Goal: Information Seeking & Learning: Learn about a topic

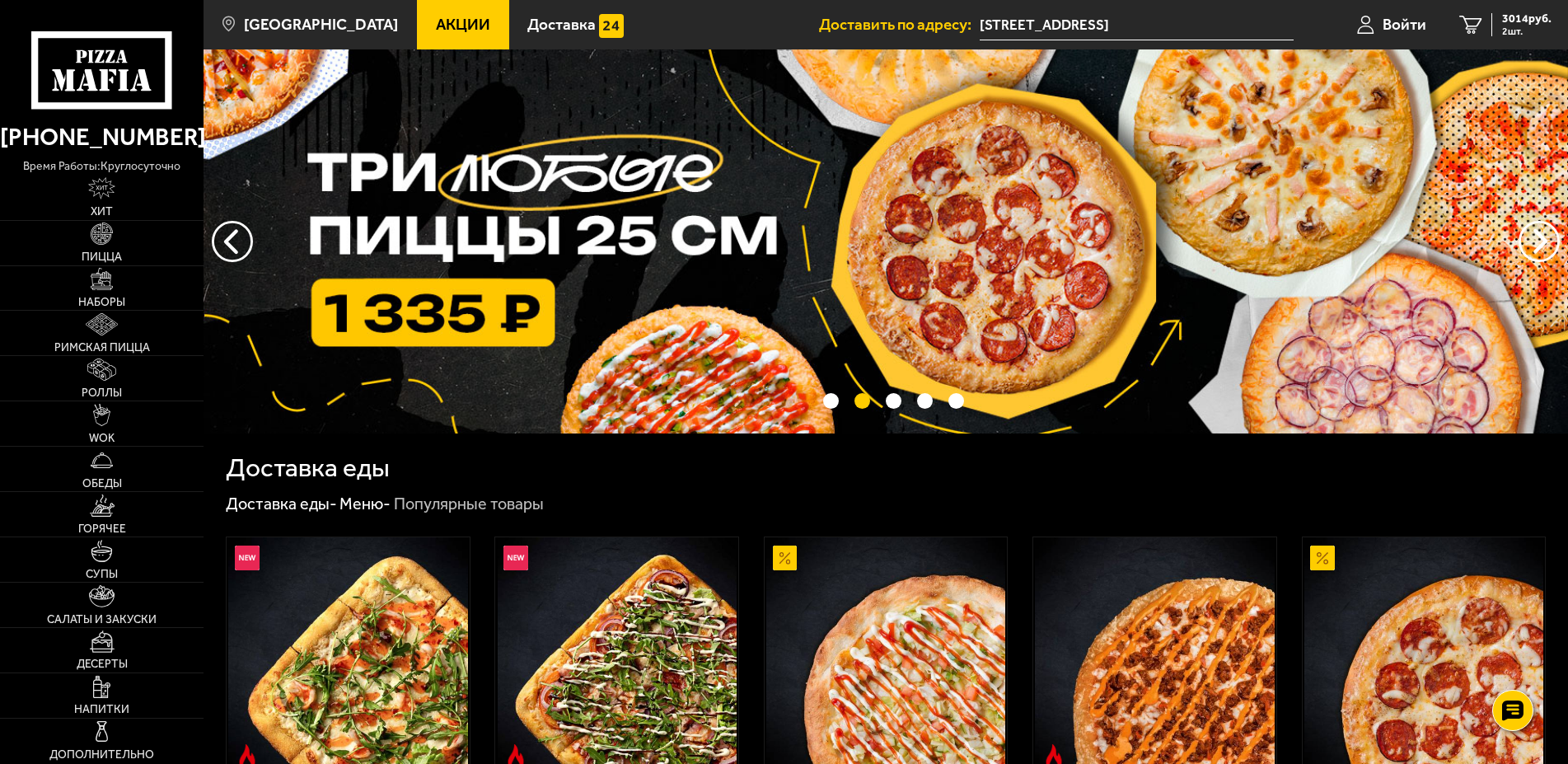
click at [417, 36] on link "Акции" at bounding box center [463, 24] width 93 height 49
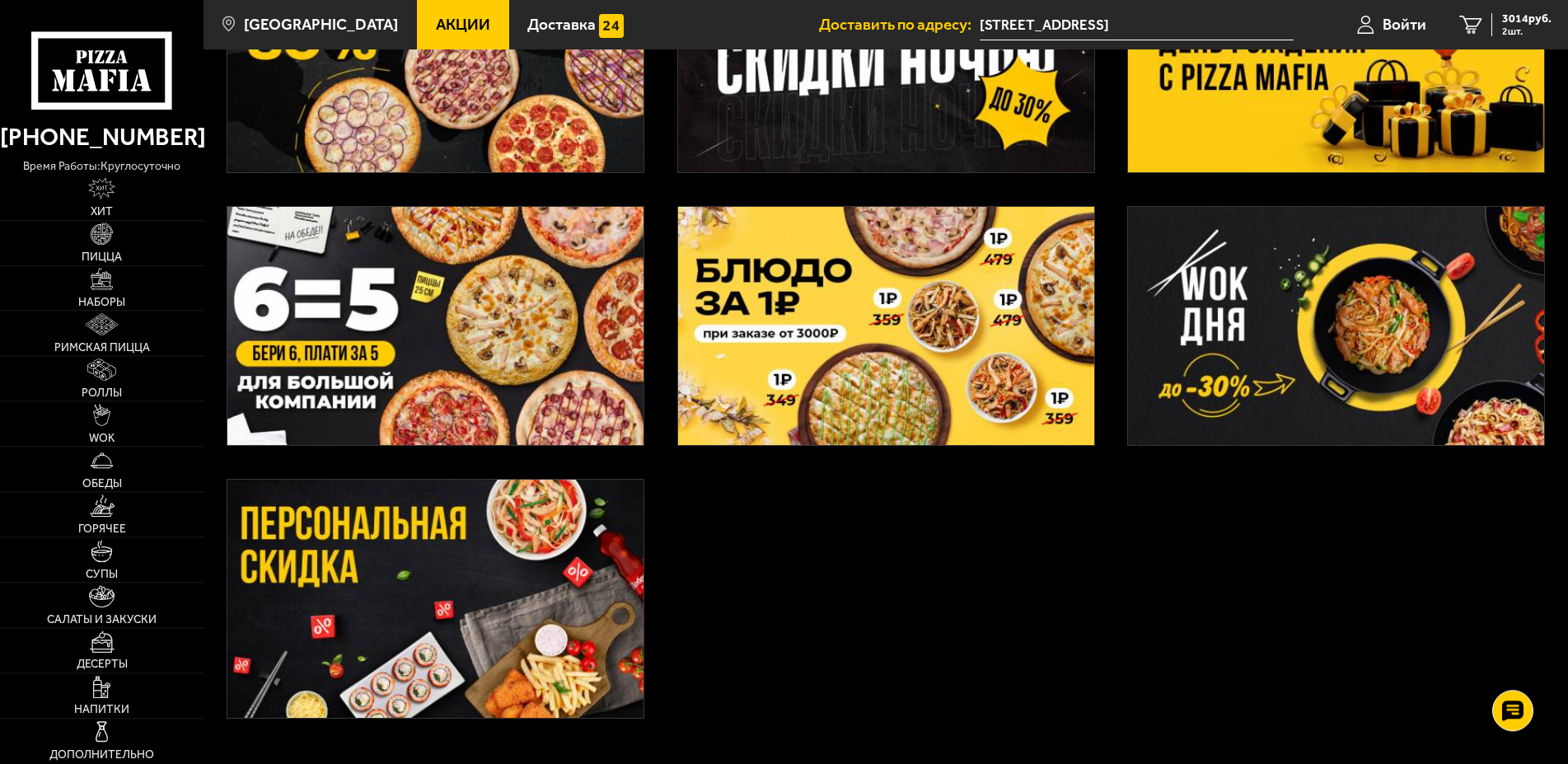
scroll to position [279, 0]
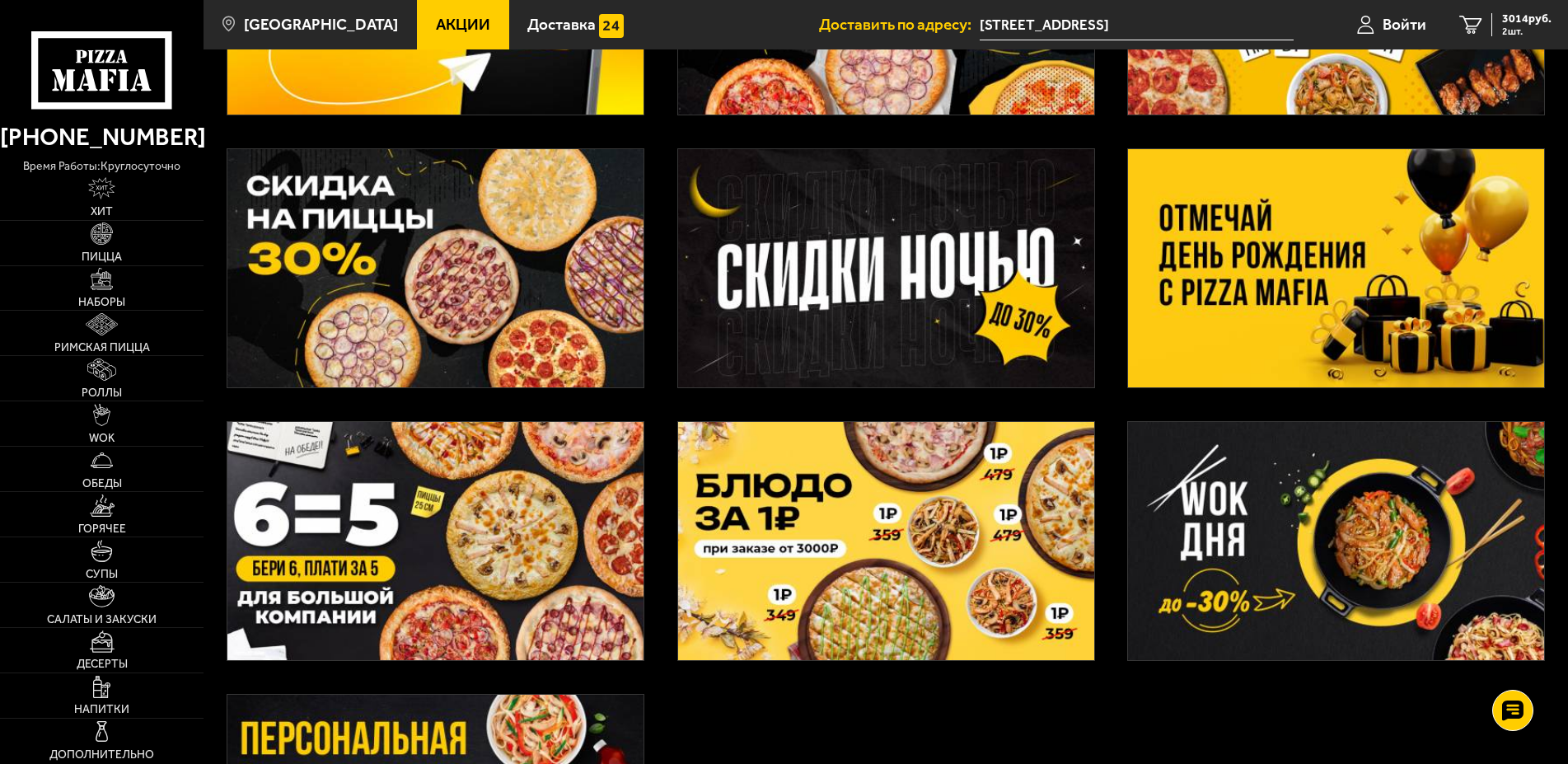
click at [484, 546] on img at bounding box center [435, 540] width 416 height 238
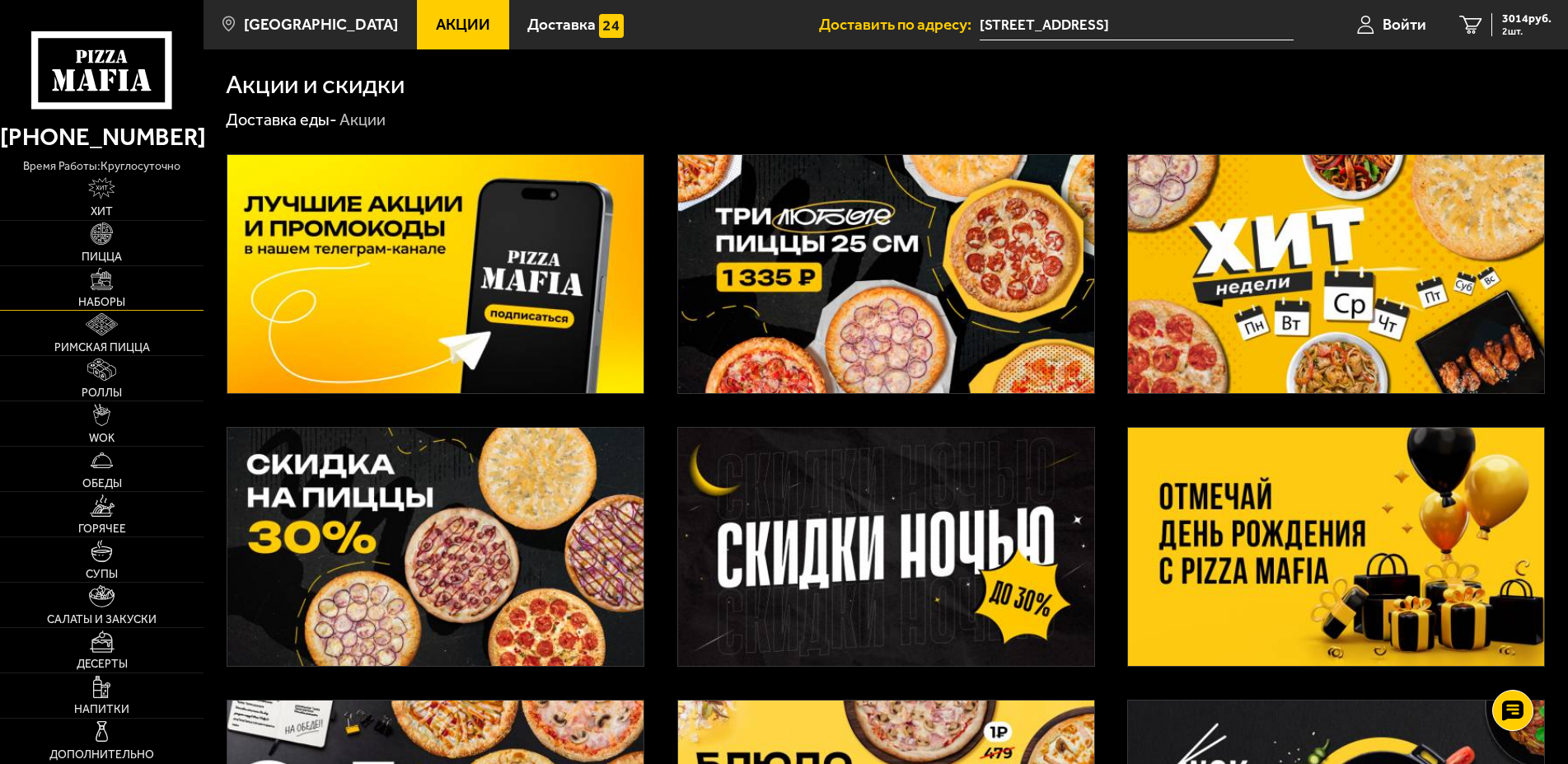
click at [110, 295] on link "Наборы" at bounding box center [101, 288] width 203 height 44
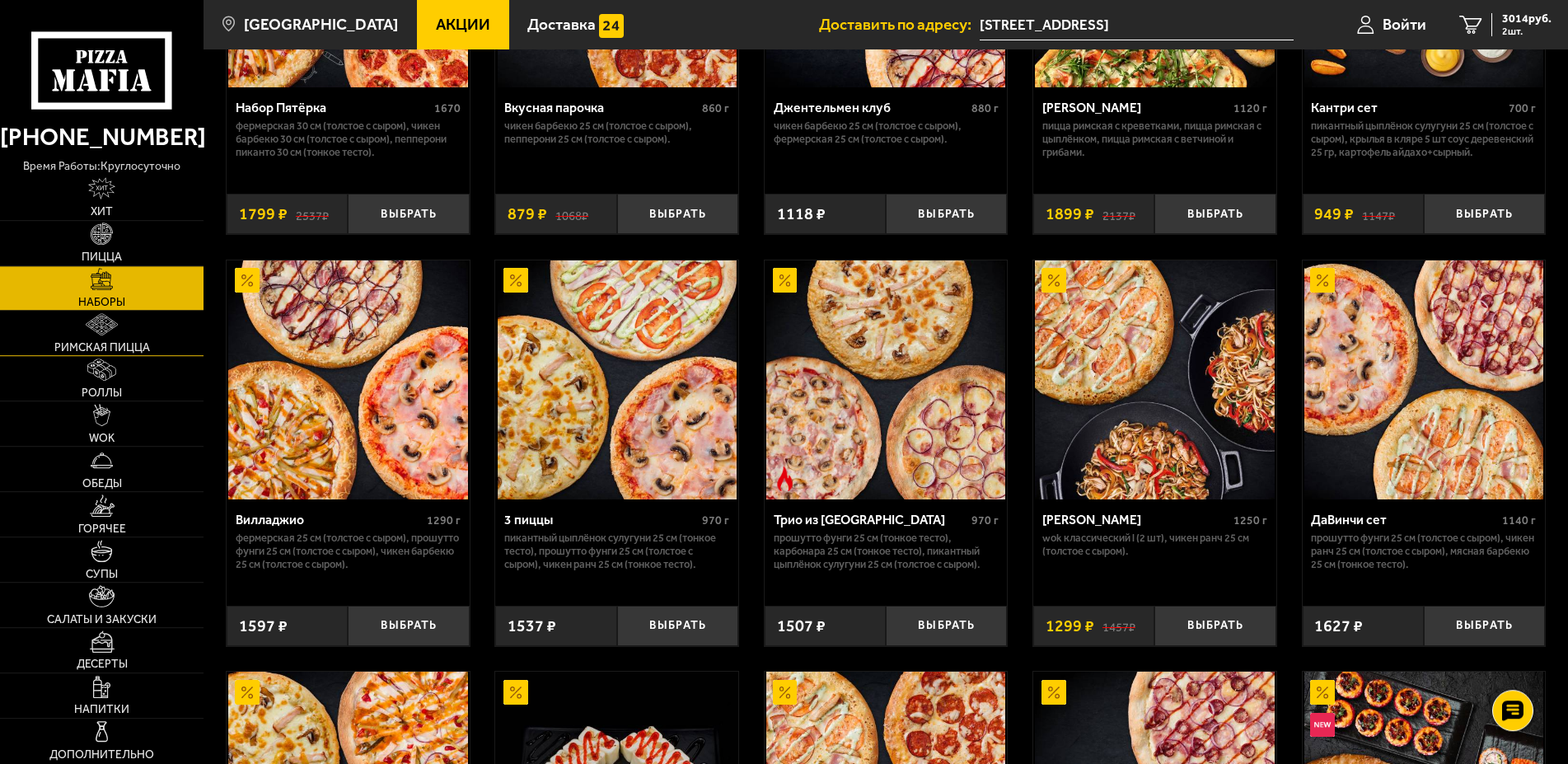
scroll to position [176, 0]
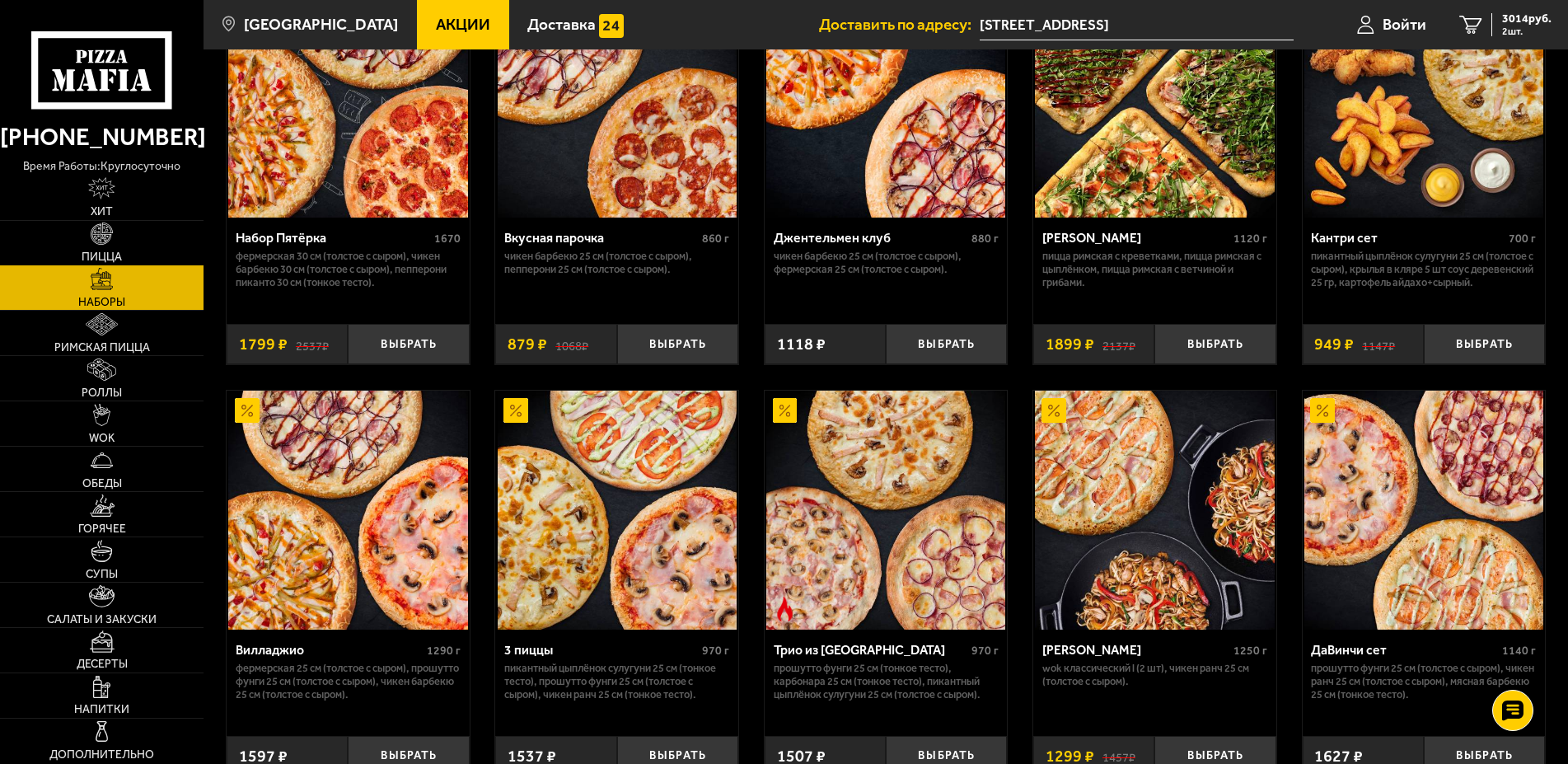
click at [100, 255] on span "Пицца" at bounding box center [102, 258] width 41 height 12
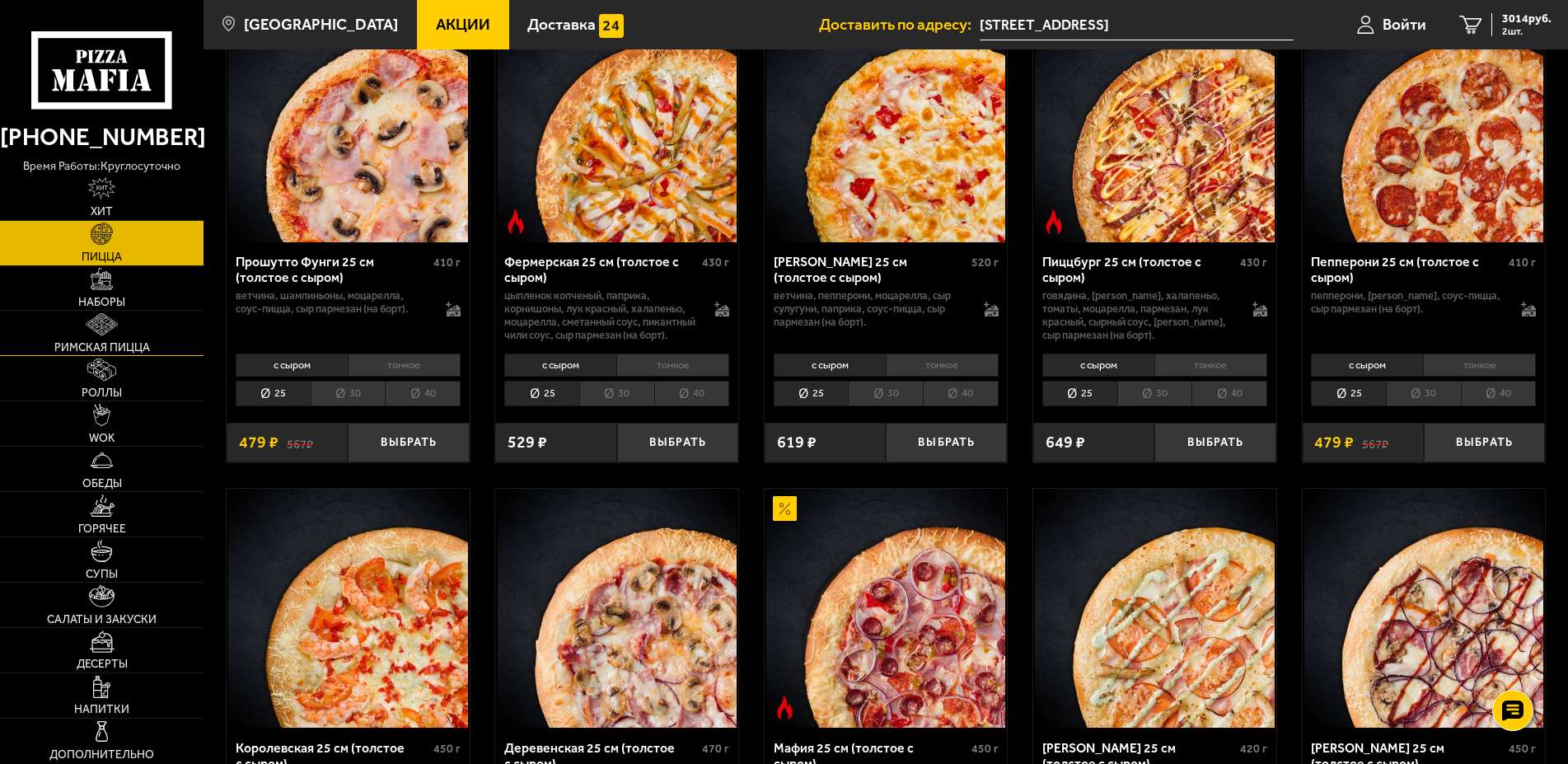
scroll to position [672, 0]
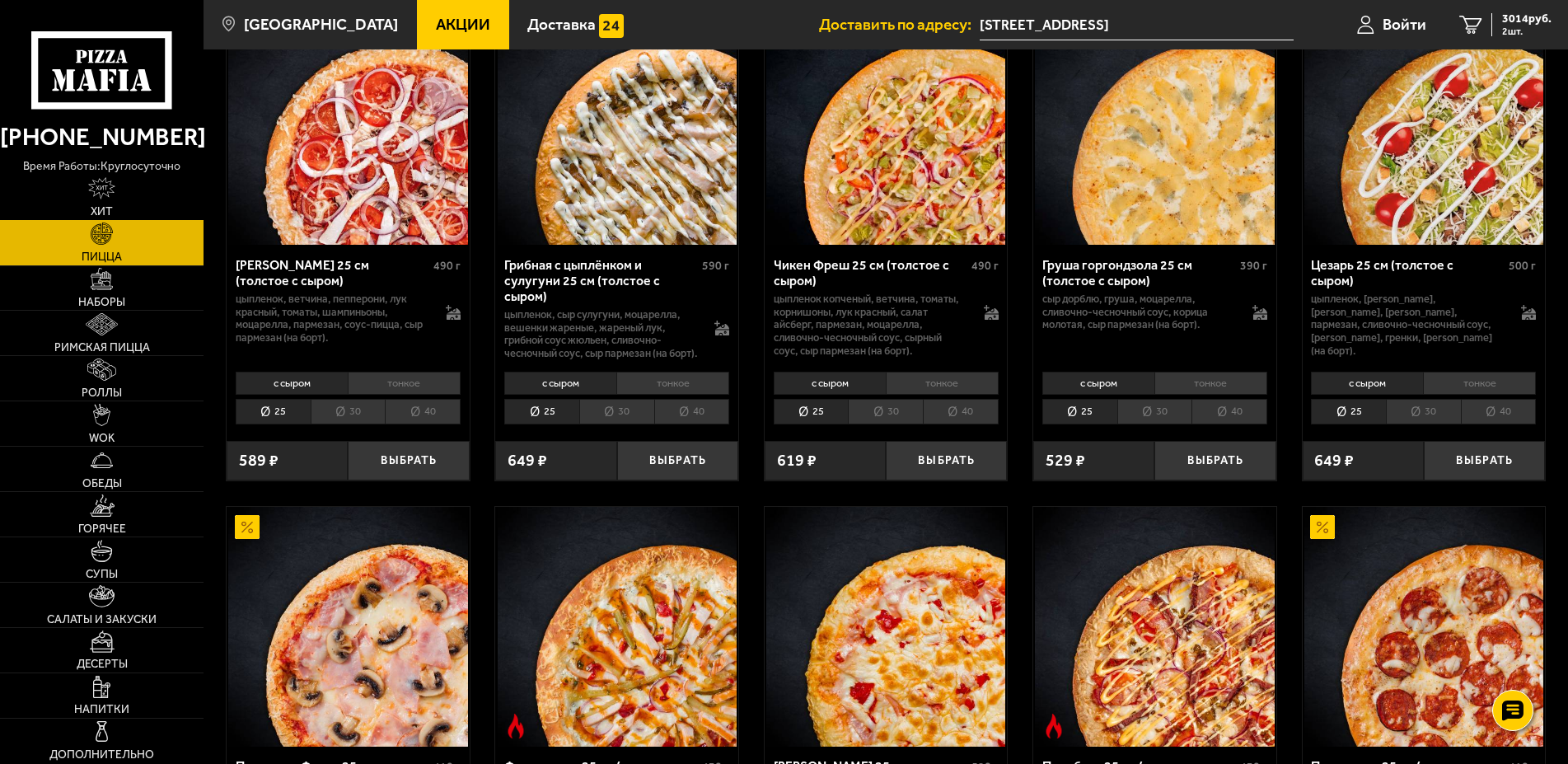
click at [97, 178] on img at bounding box center [100, 188] width 26 height 22
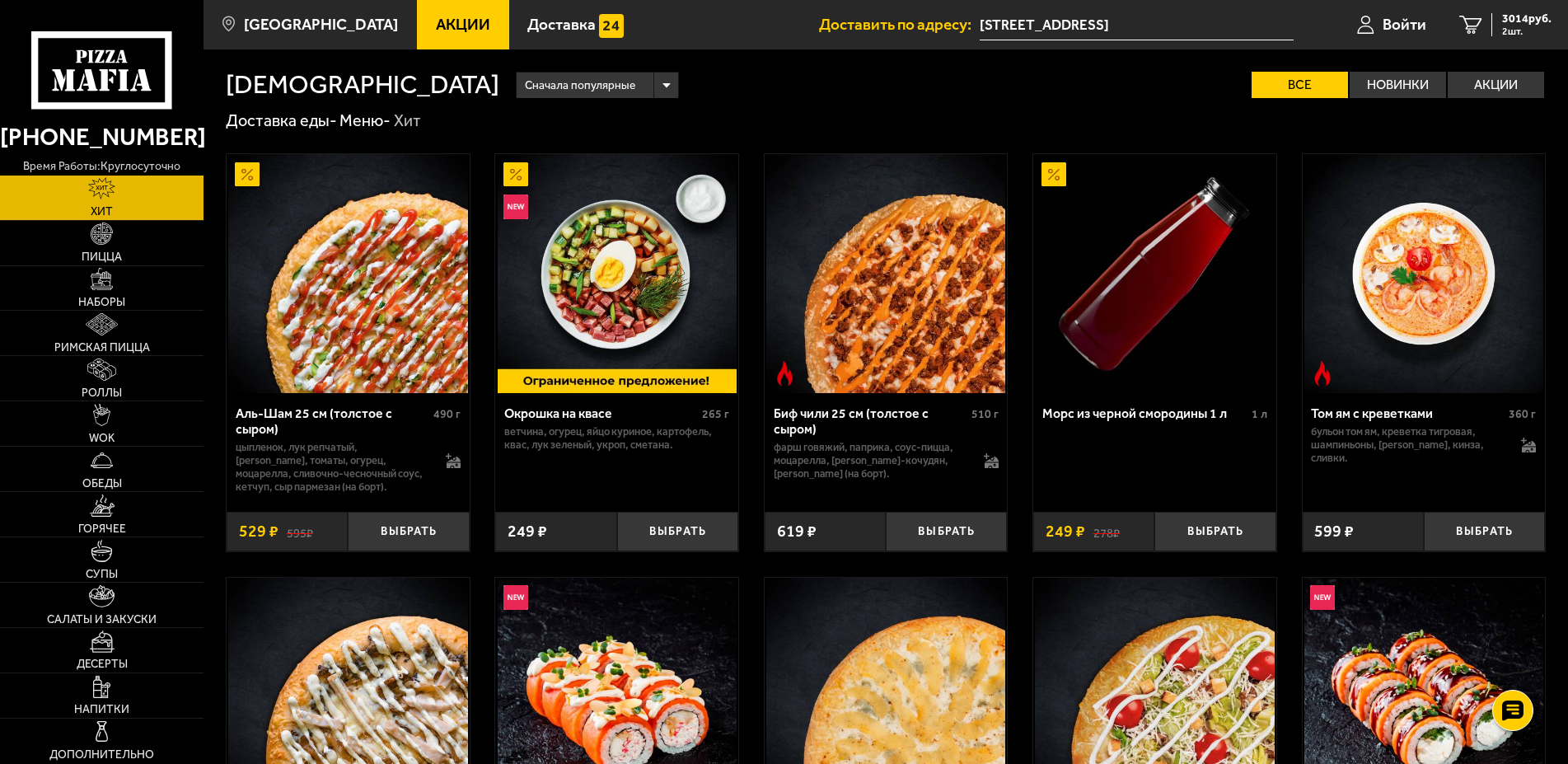
click at [436, 22] on span "Акции" at bounding box center [463, 24] width 54 height 15
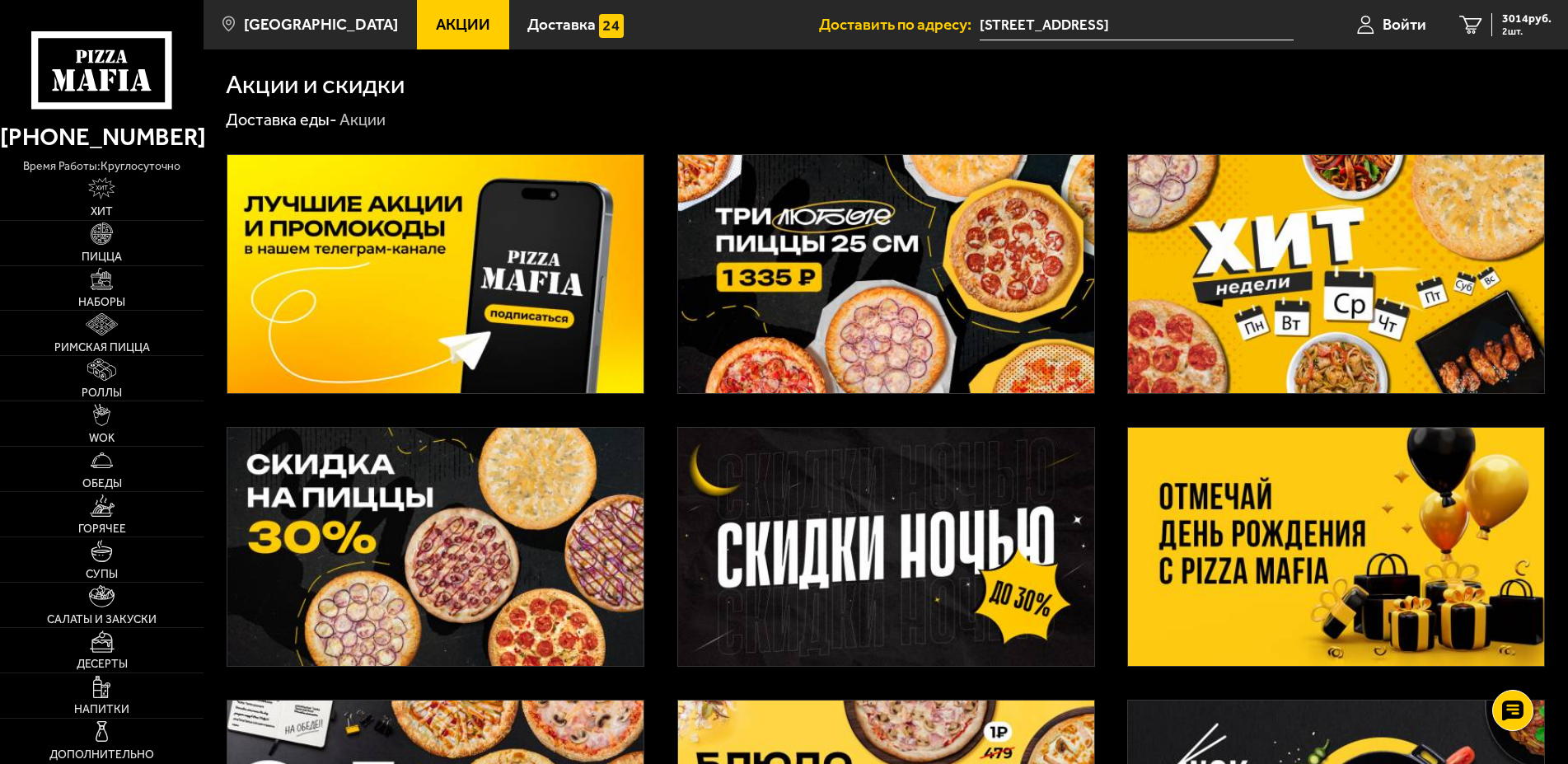
click at [1305, 565] on img at bounding box center [1336, 546] width 416 height 238
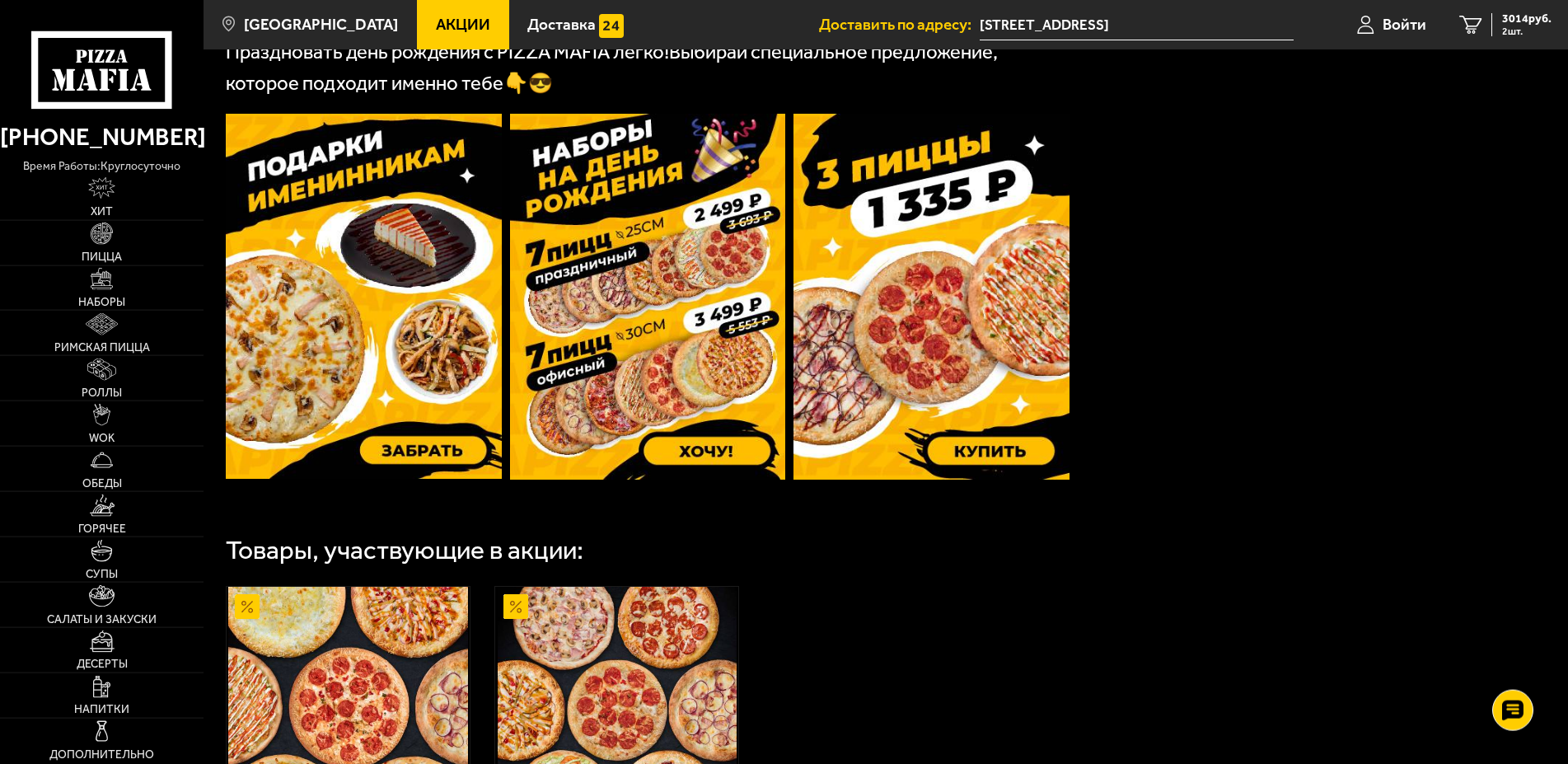
scroll to position [421, 0]
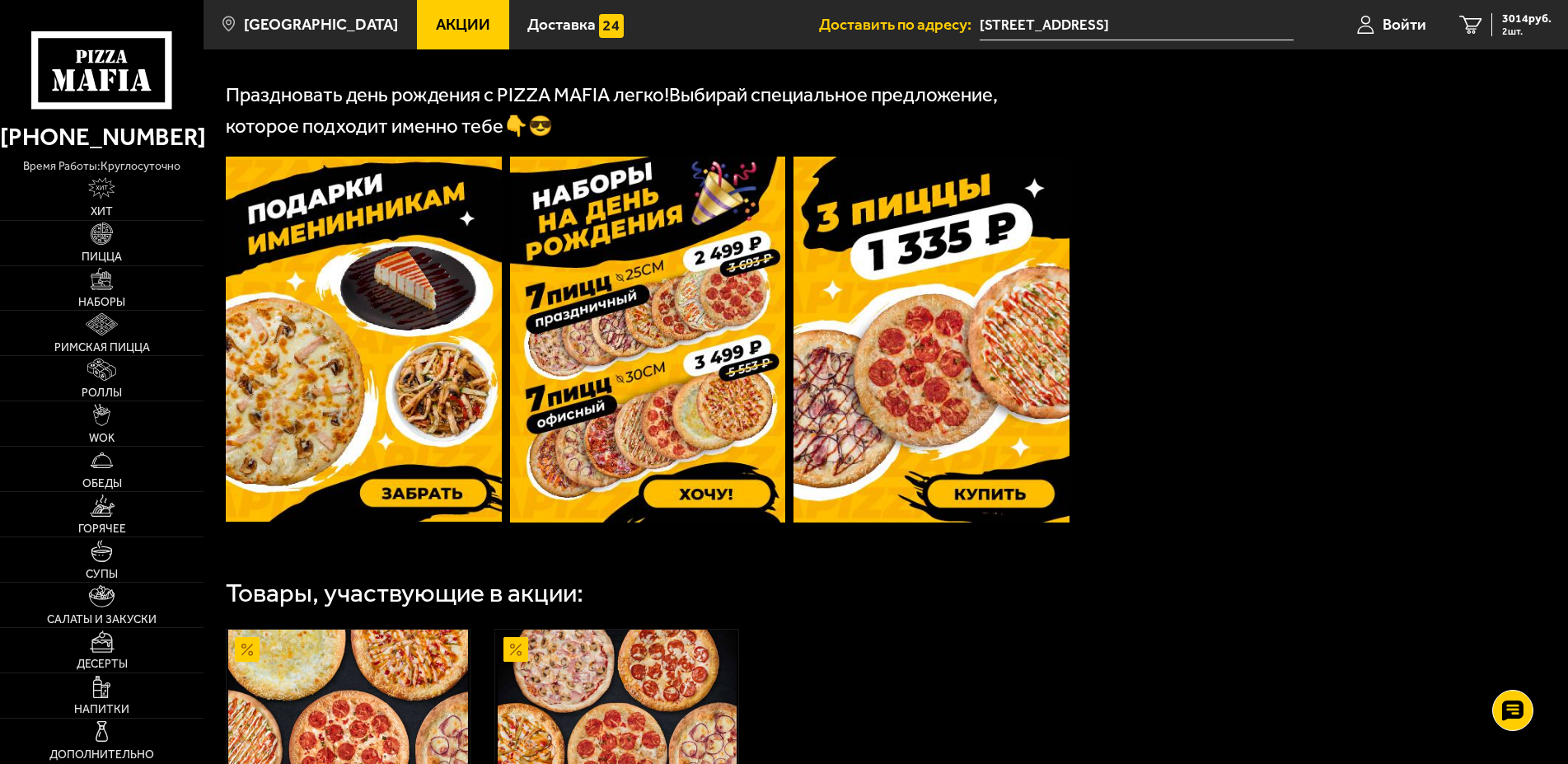
click at [372, 344] on img at bounding box center [364, 339] width 276 height 365
click at [658, 390] on img at bounding box center [648, 339] width 276 height 366
click at [105, 353] on span "Римская пицца" at bounding box center [101, 348] width 95 height 12
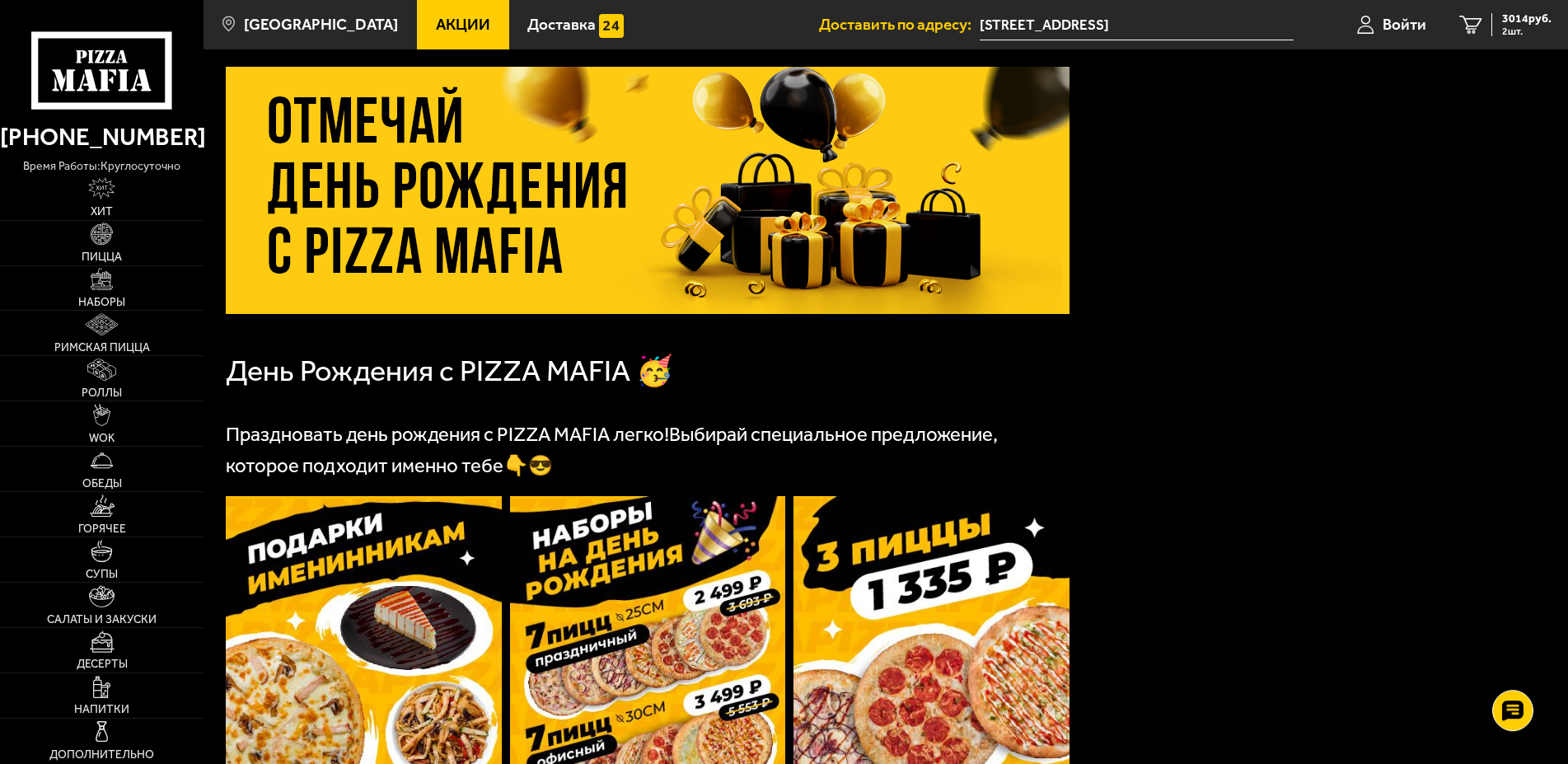
scroll to position [54, 0]
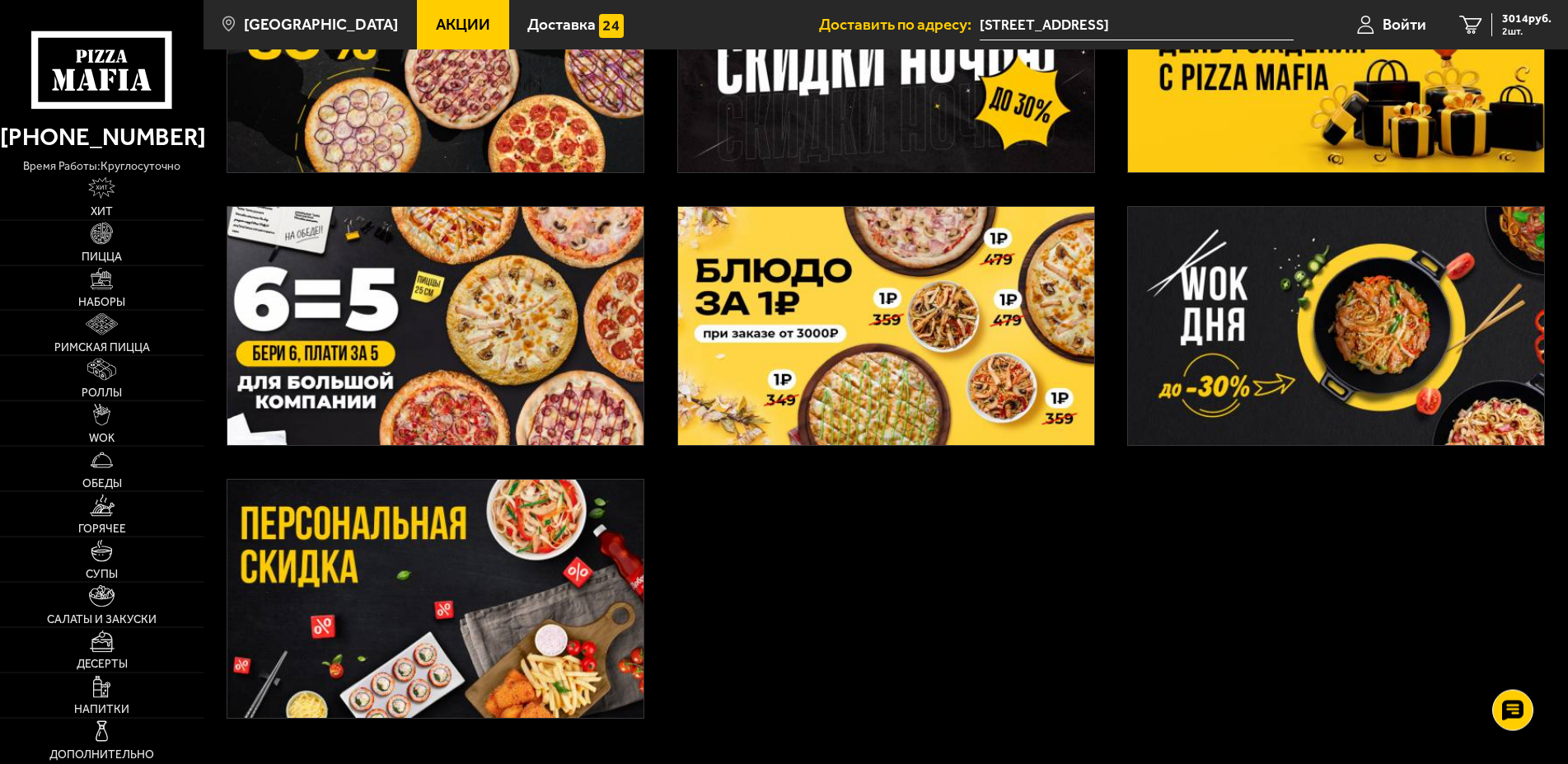
scroll to position [614, 0]
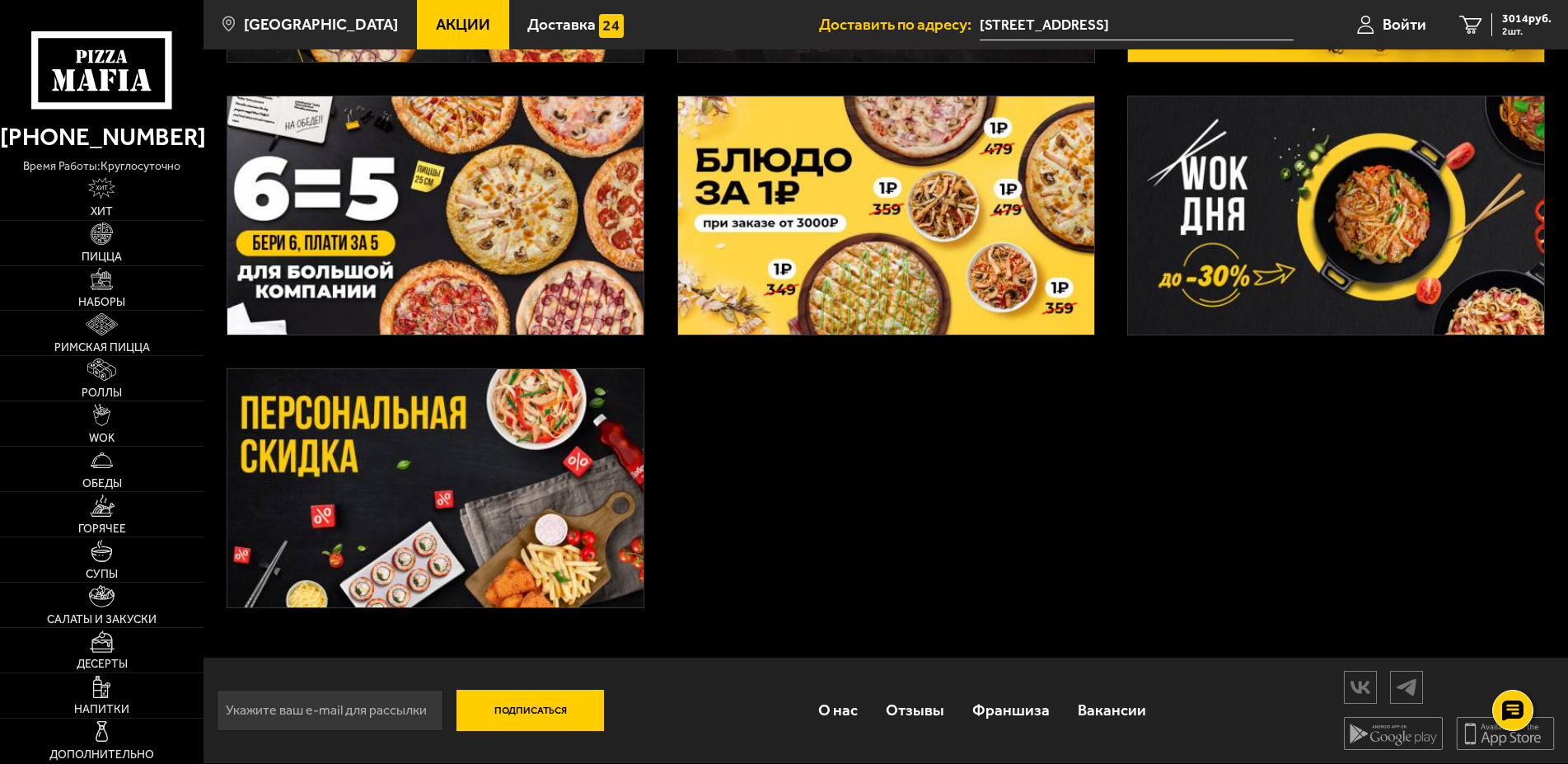
click at [373, 464] on img at bounding box center [435, 488] width 416 height 238
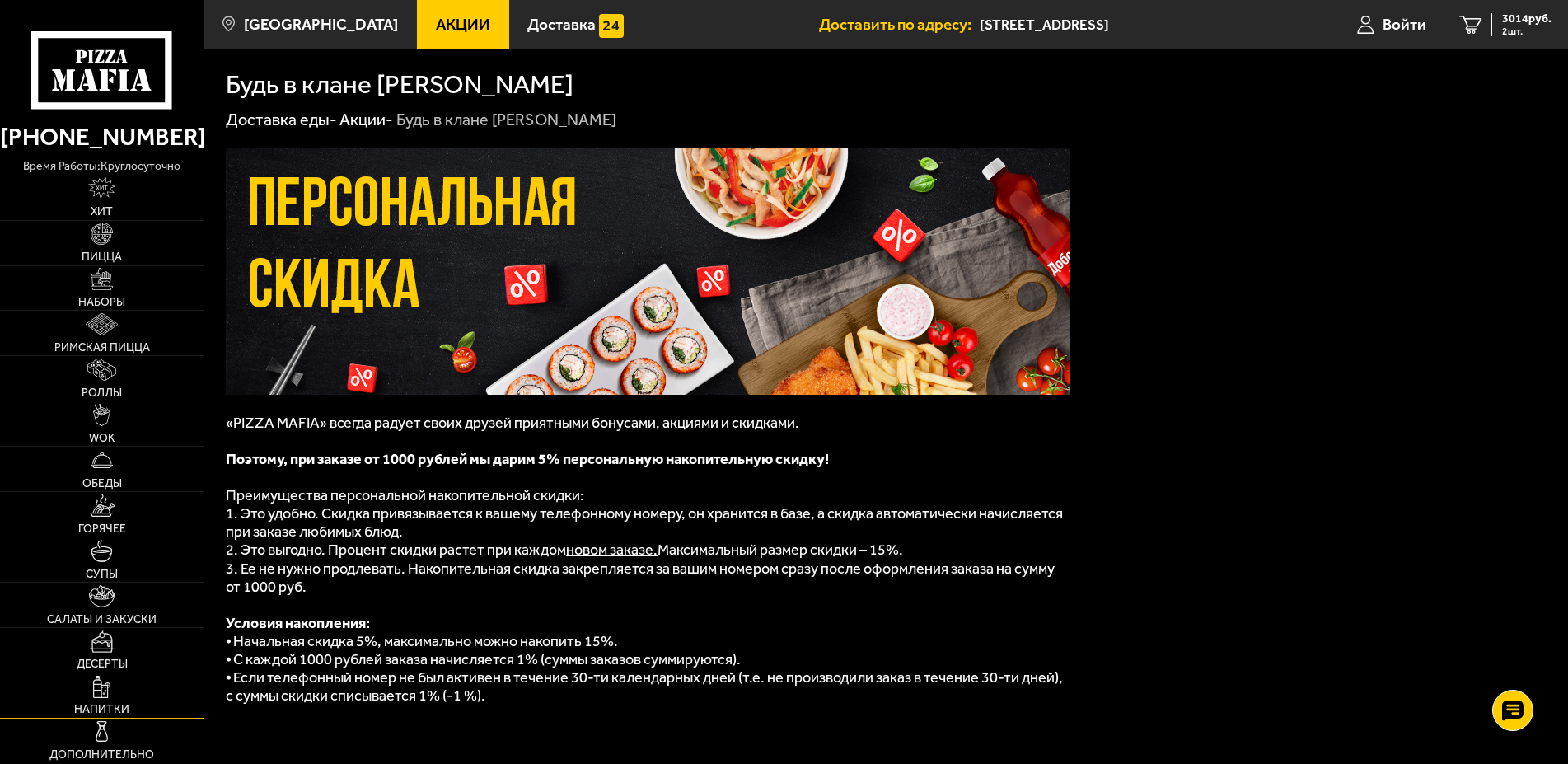
click at [89, 688] on link "Напитки" at bounding box center [101, 696] width 203 height 44
